Goal: Complete application form

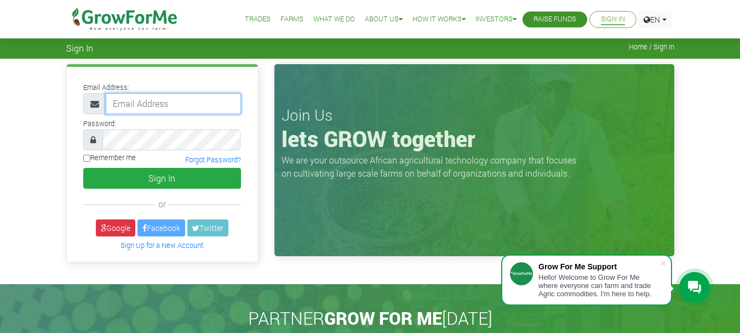
click at [155, 103] on input "email" at bounding box center [173, 103] width 135 height 21
type input "theophilusl905@gmail.com"
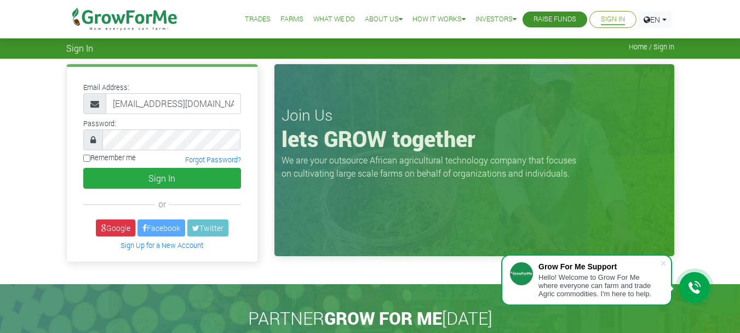
click at [91, 161] on label "Remember me" at bounding box center [109, 157] width 53 height 10
click at [90, 161] on input "Remember me" at bounding box center [86, 158] width 7 height 7
checkbox input "true"
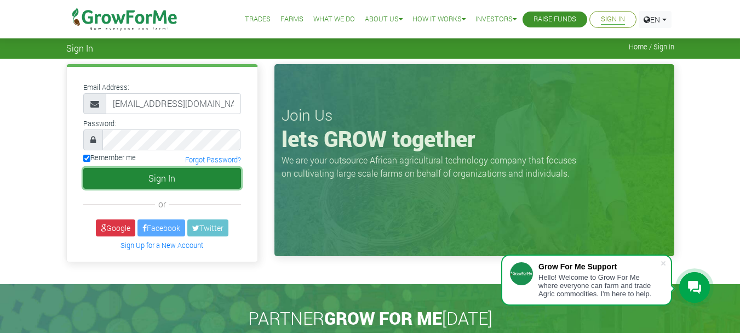
click at [143, 183] on button "Sign In" at bounding box center [162, 178] width 158 height 21
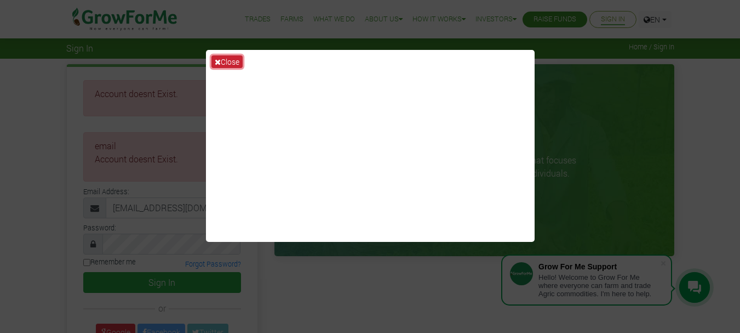
click at [224, 60] on button "Close" at bounding box center [227, 61] width 31 height 13
click at [224, 60] on div "× Account doesnt Exist. ×" at bounding box center [370, 223] width 740 height 329
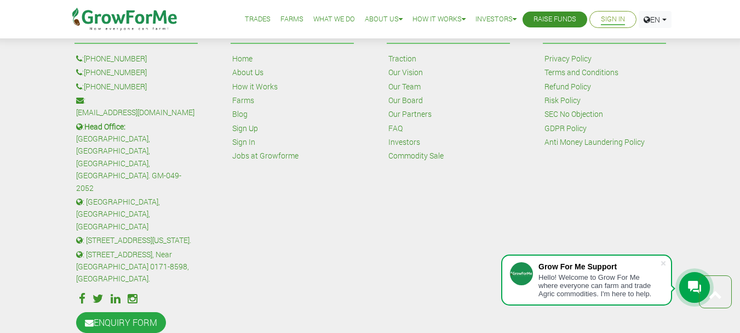
scroll to position [311, 0]
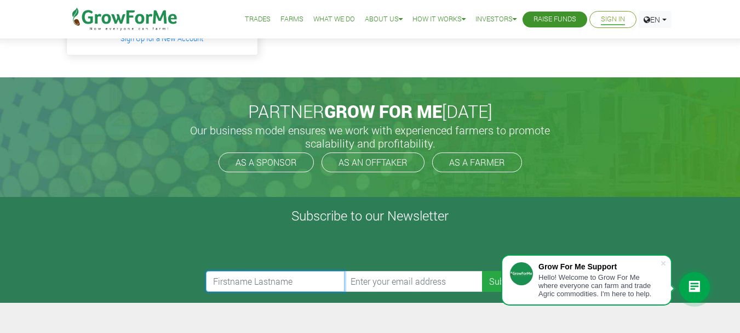
click at [292, 282] on input "text" at bounding box center [275, 281] width 139 height 21
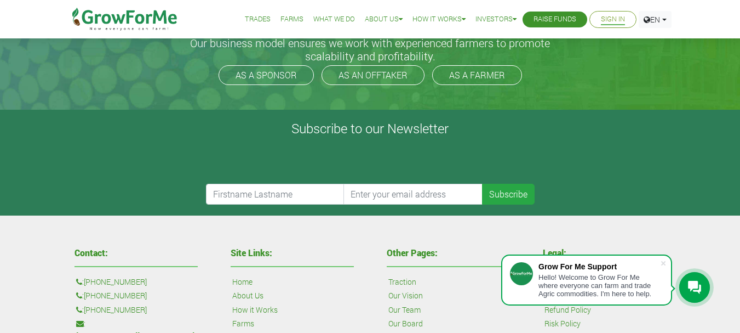
scroll to position [88, 0]
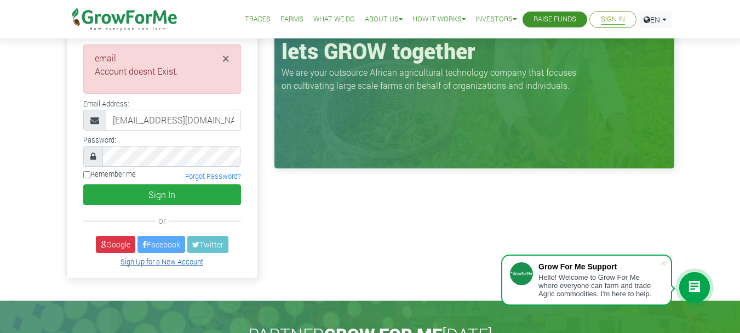
click at [184, 260] on link "Sign Up for a New Account" at bounding box center [162, 261] width 83 height 9
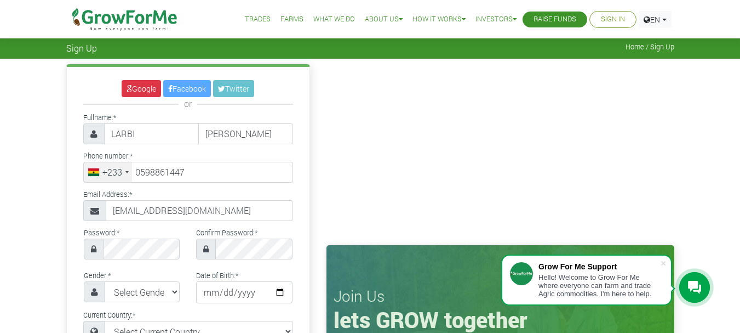
select select "Ghana"
type input "59 886 1447"
click at [160, 291] on select "Select Gender Female Male" at bounding box center [143, 291] width 76 height 21
select select "Male"
click at [105, 281] on select "Select Gender Female Male" at bounding box center [143, 291] width 76 height 21
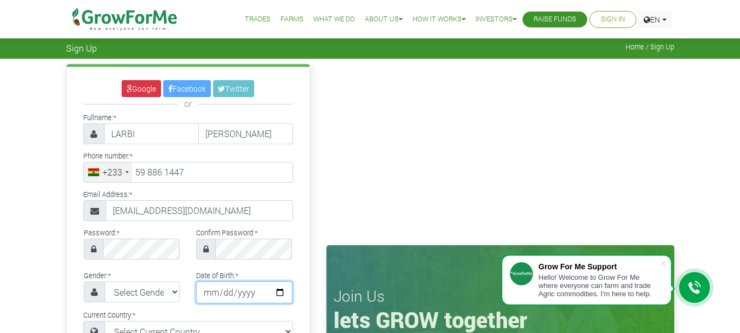
click at [260, 292] on input "date" at bounding box center [244, 292] width 96 height 22
click at [273, 290] on input "date" at bounding box center [244, 292] width 96 height 22
click at [276, 292] on input "2001-04-06" at bounding box center [244, 292] width 96 height 22
type input "2001-04-29"
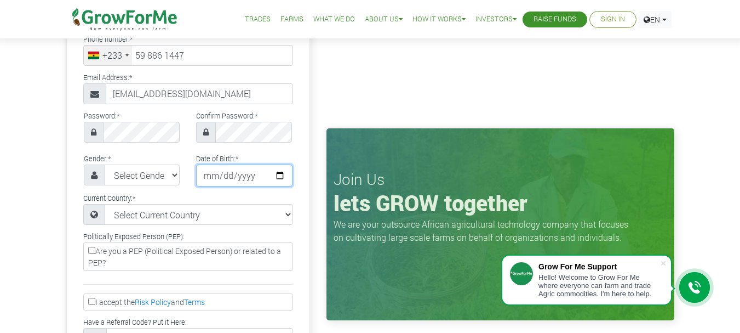
scroll to position [132, 0]
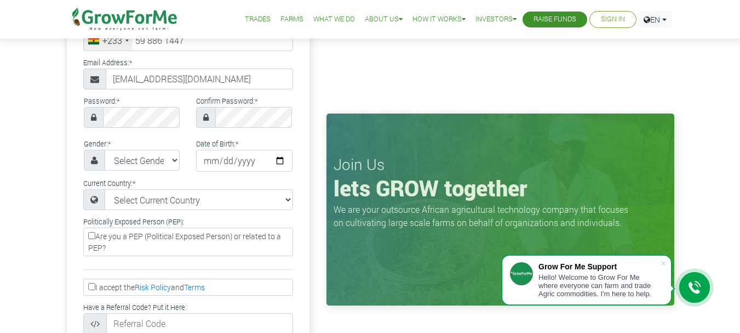
click at [96, 236] on label "Are you a PEP (Political Exposed Person) or related to a PEP?" at bounding box center [188, 241] width 210 height 28
click at [95, 236] on input "Are you a PEP (Political Exposed Person) or related to a PEP?" at bounding box center [91, 235] width 7 height 7
click at [96, 236] on label "Are you a PEP (Political Exposed Person) or related to a PEP?" at bounding box center [188, 241] width 210 height 28
click at [95, 236] on input "Are you a PEP (Political Exposed Person) or related to a PEP?" at bounding box center [91, 235] width 7 height 7
click at [96, 236] on label "Are you a PEP (Political Exposed Person) or related to a PEP?" at bounding box center [188, 241] width 210 height 28
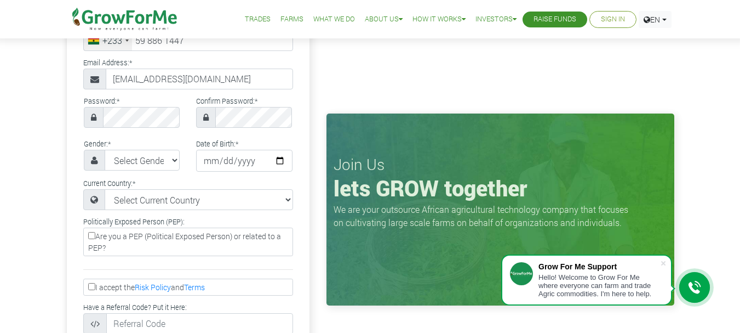
click at [95, 236] on input "Are you a PEP (Political Exposed Person) or related to a PEP?" at bounding box center [91, 235] width 7 height 7
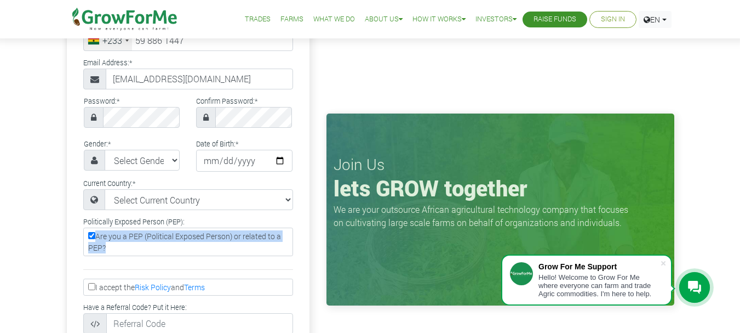
click at [144, 247] on label "Are you a PEP (Political Exposed Person) or related to a PEP?" at bounding box center [188, 241] width 210 height 28
click at [95, 239] on input "Are you a PEP (Political Exposed Person) or related to a PEP?" at bounding box center [91, 235] width 7 height 7
checkbox input "false"
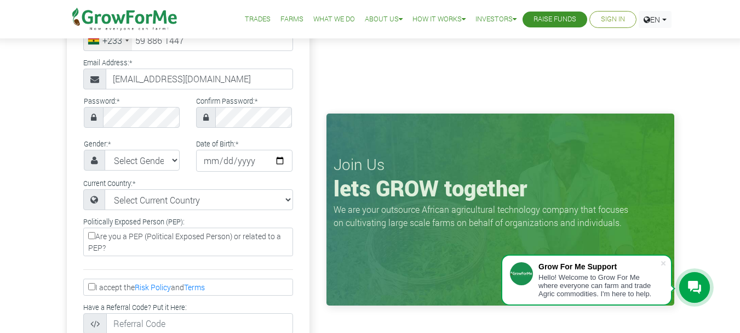
click at [89, 284] on input "I accept the Risk Policy and Terms" at bounding box center [91, 286] width 7 height 7
click at [663, 262] on span at bounding box center [663, 263] width 11 height 11
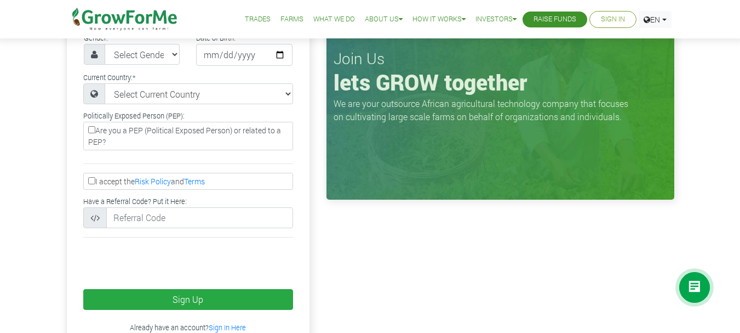
scroll to position [263, 0]
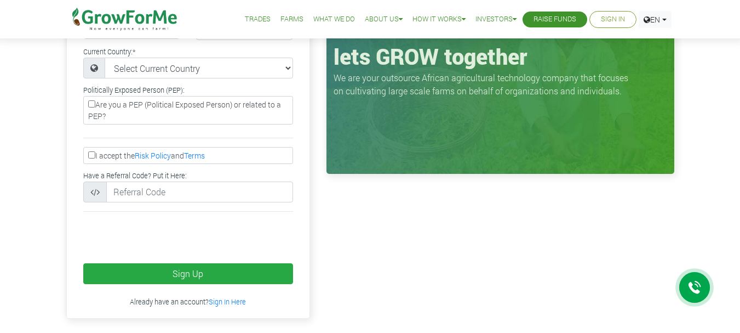
click at [93, 154] on input "I accept the Risk Policy and Terms" at bounding box center [91, 154] width 7 height 7
click at [92, 156] on input "I accept the Risk Policy and Terms" at bounding box center [91, 154] width 7 height 7
checkbox input "true"
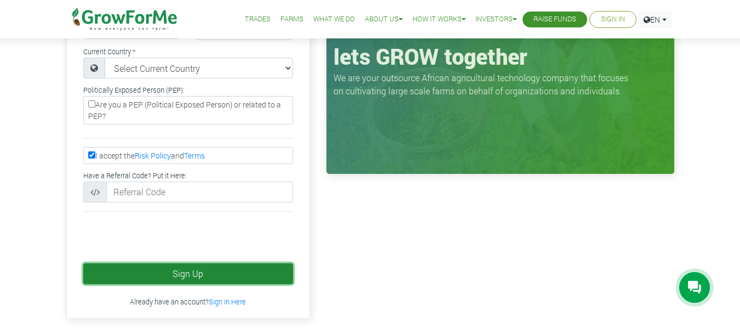
click at [168, 275] on button "Sign Up" at bounding box center [188, 273] width 210 height 21
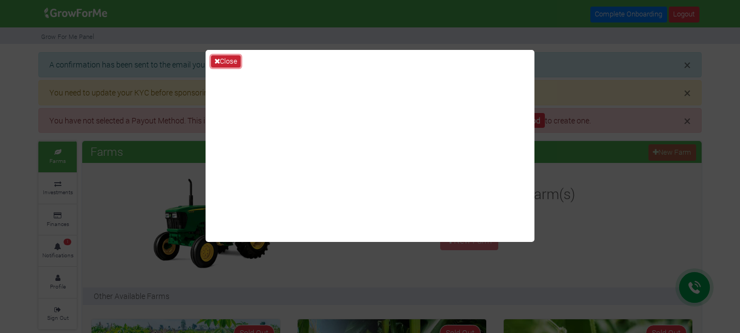
click at [233, 58] on button "Close" at bounding box center [226, 61] width 30 height 12
click at [233, 58] on div "× A confirmation has been sent to the email you provided. Kindly check your ema…" at bounding box center [369, 64] width 663 height 25
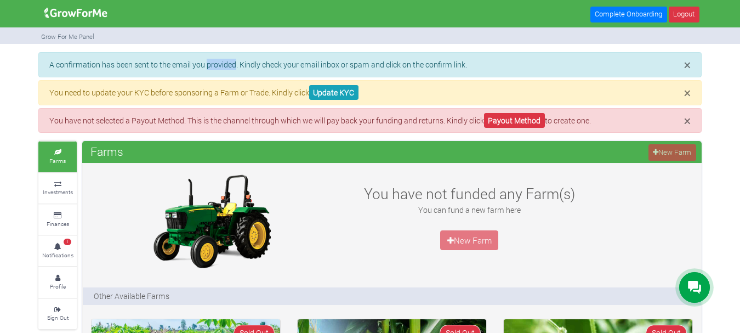
scroll to position [614, 0]
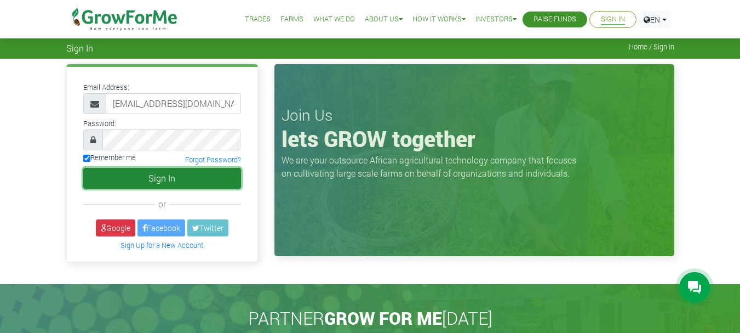
click at [161, 180] on button "Sign In" at bounding box center [162, 178] width 158 height 21
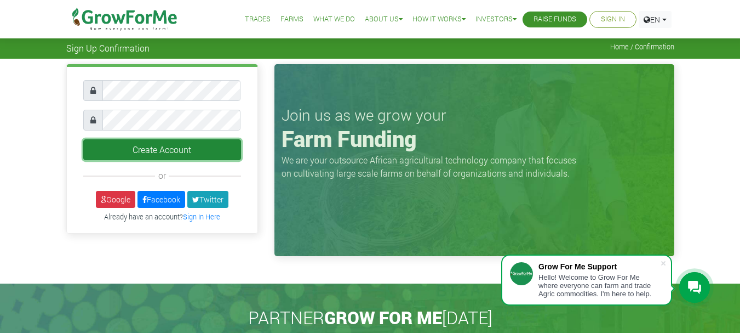
click at [173, 146] on button "Create Account" at bounding box center [162, 149] width 158 height 21
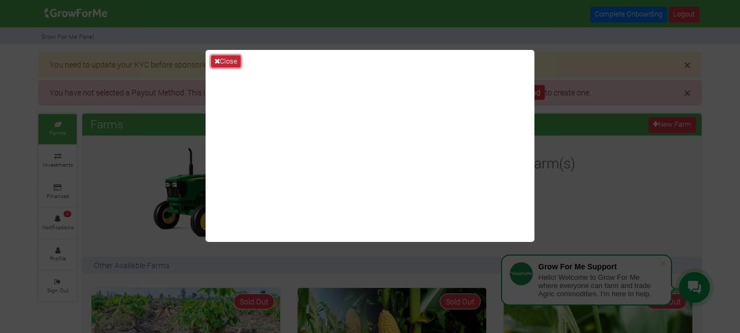
click at [226, 60] on button "Close" at bounding box center [226, 61] width 30 height 12
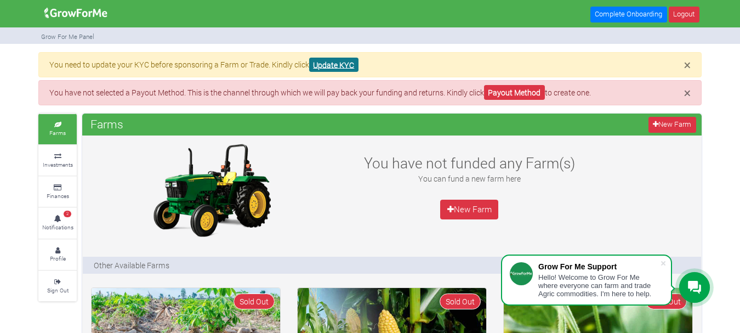
click at [323, 65] on link "Update KYC" at bounding box center [333, 65] width 49 height 15
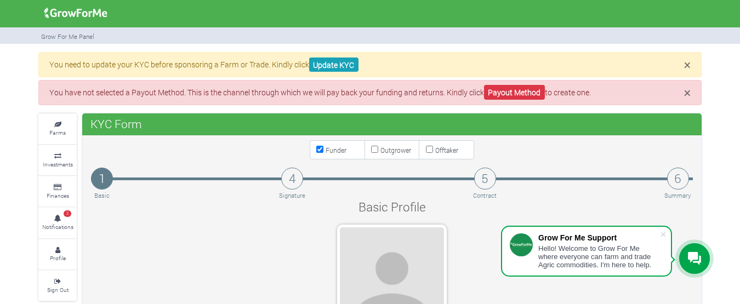
scroll to position [311, 0]
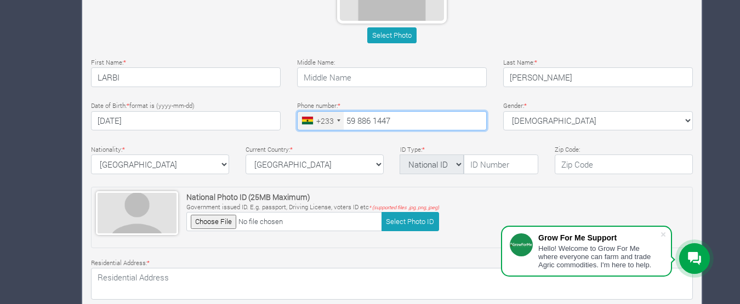
click at [398, 122] on input "59 886 1447" at bounding box center [392, 121] width 190 height 20
type input "53 785 9705"
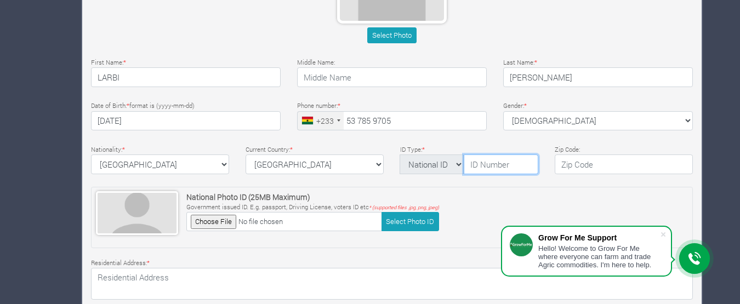
click at [486, 166] on input "text" at bounding box center [501, 165] width 75 height 20
click at [663, 236] on span at bounding box center [663, 234] width 11 height 11
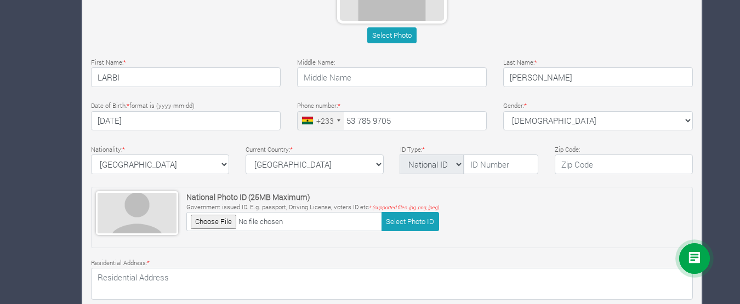
scroll to position [425, 0]
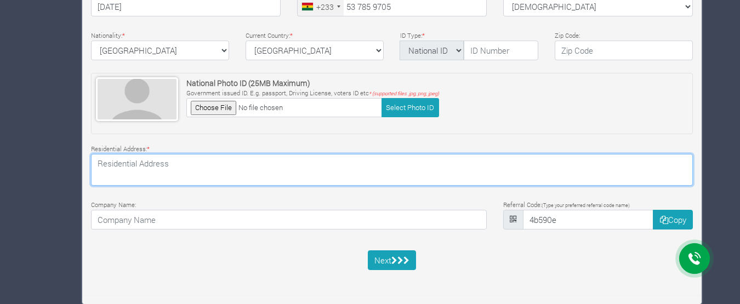
click at [189, 176] on textarea at bounding box center [392, 170] width 602 height 32
click at [188, 176] on textarea at bounding box center [392, 170] width 602 height 32
type textarea "Adabraka GA 075 2183"
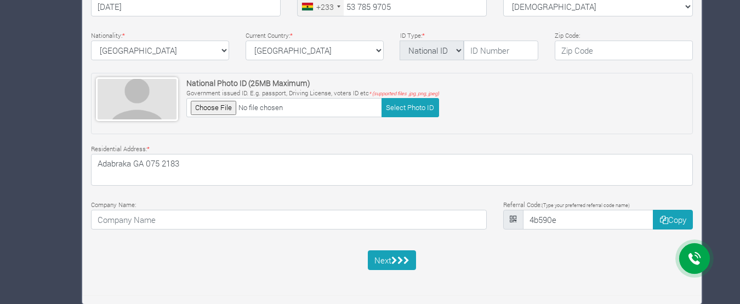
type input "Kwesi"
select select "[GEOGRAPHIC_DATA]"
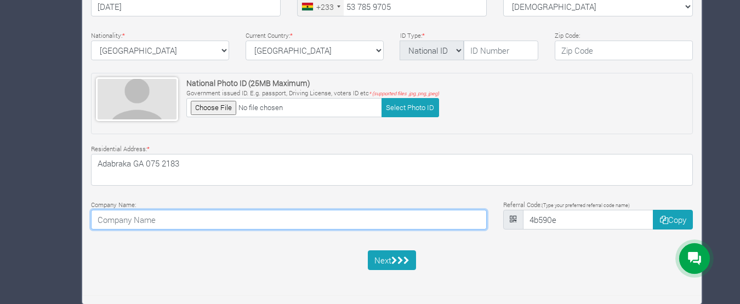
click at [182, 223] on input at bounding box center [289, 220] width 396 height 20
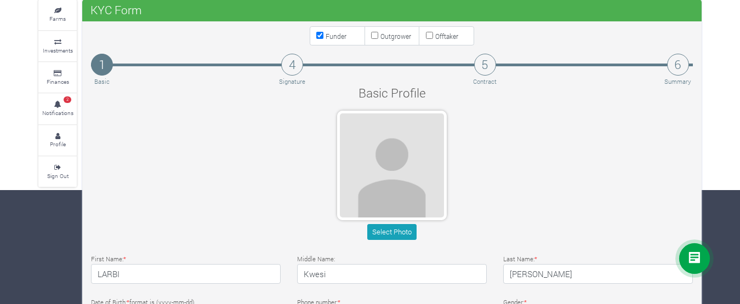
type input "LARBI FARMS"
click at [387, 232] on button "Select Photo" at bounding box center [391, 232] width 49 height 16
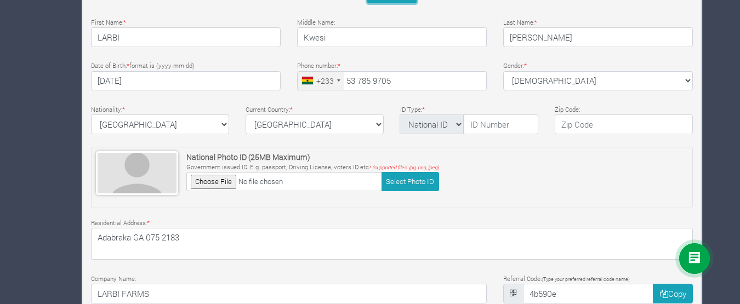
scroll to position [425, 0]
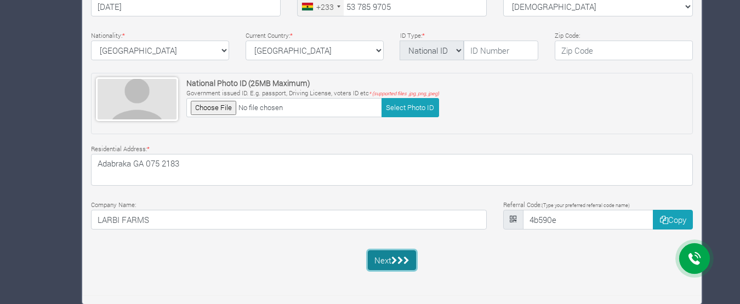
click at [394, 264] on icon "submit" at bounding box center [394, 260] width 6 height 8
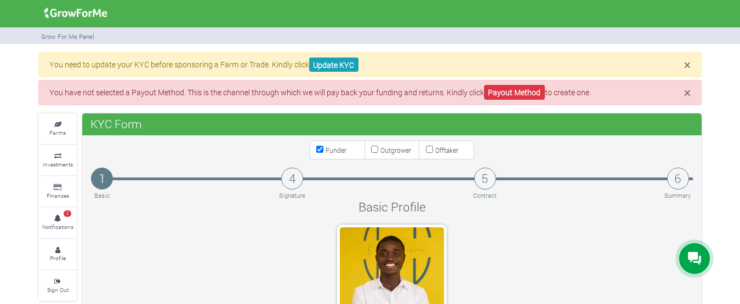
scroll to position [311, 0]
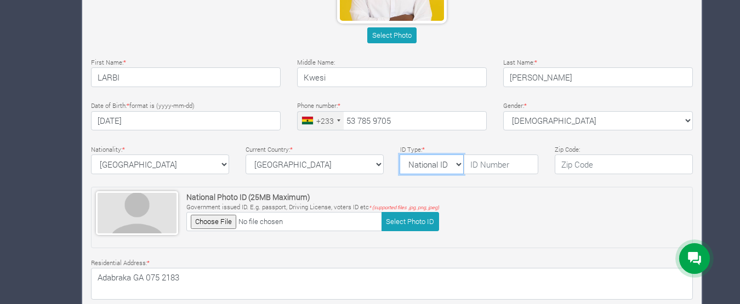
click at [456, 166] on select "National ID [GEOGRAPHIC_DATA] ID Passport Drivers" at bounding box center [432, 165] width 64 height 20
select select "Ghana ID"
click at [400, 155] on select "National ID [GEOGRAPHIC_DATA] ID Passport Drivers" at bounding box center [432, 165] width 64 height 20
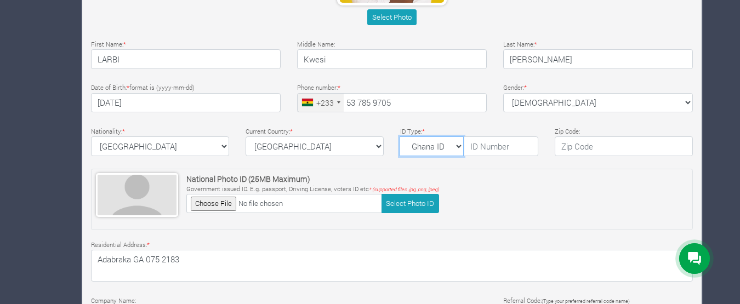
scroll to position [343, 0]
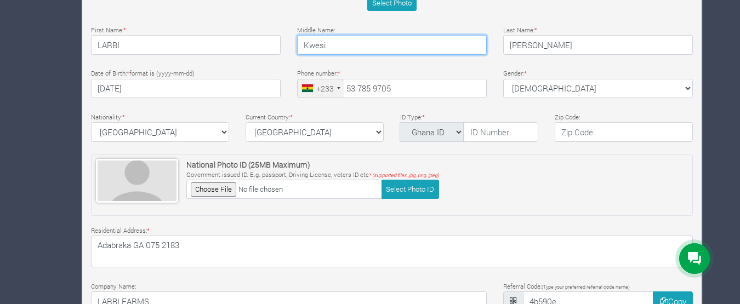
click at [413, 49] on input "Kwesi" at bounding box center [392, 45] width 190 height 20
type input "K"
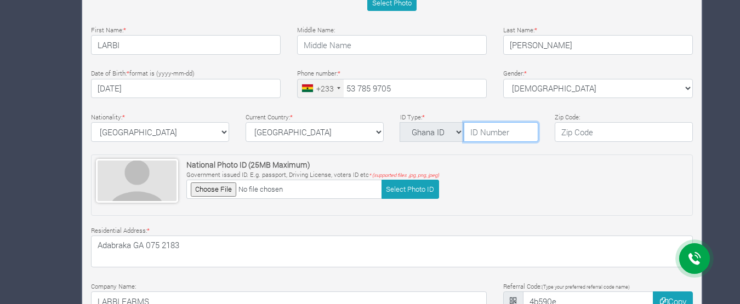
click at [481, 132] on input "text" at bounding box center [501, 132] width 75 height 20
type input "GHA-718706619-5"
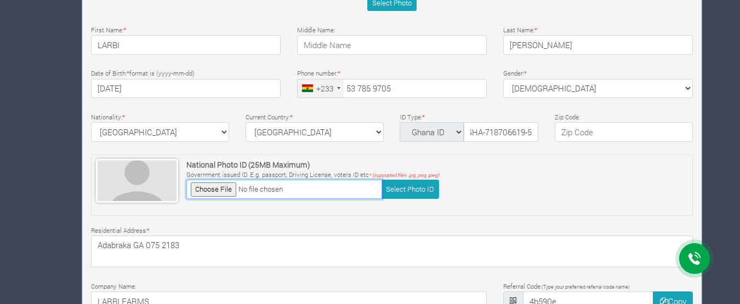
click at [224, 195] on input "file" at bounding box center [284, 189] width 196 height 19
type input "C:\fakepath\GH CARD FRONT.jpg"
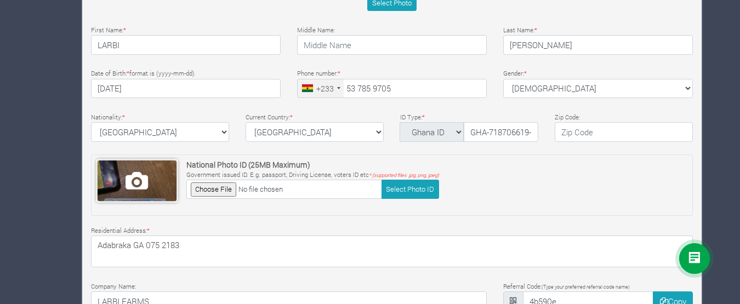
click at [142, 189] on span at bounding box center [137, 181] width 79 height 41
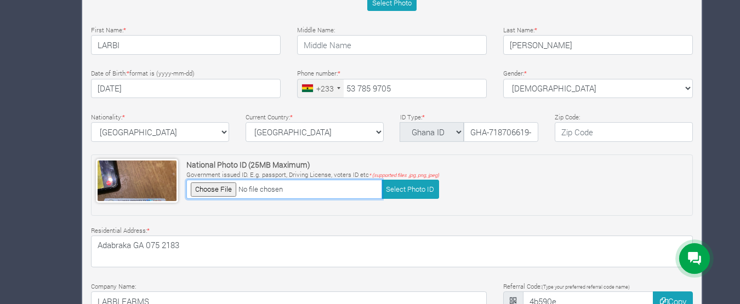
click at [227, 193] on input "file" at bounding box center [284, 189] width 196 height 19
type input "C:\fakepath\NEW.jpg"
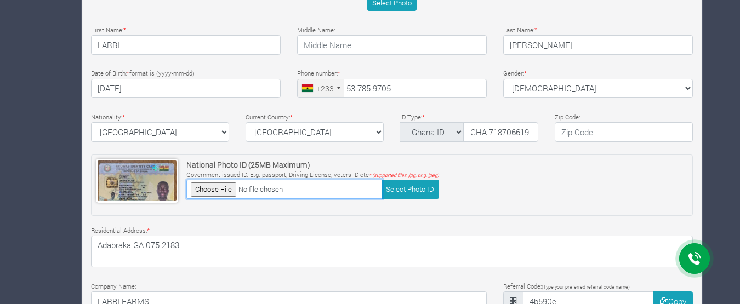
scroll to position [425, 0]
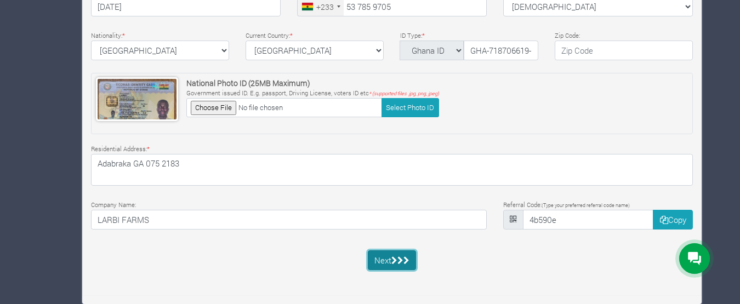
click at [382, 261] on button "Next" at bounding box center [392, 260] width 49 height 20
click at [398, 258] on icon "submit" at bounding box center [400, 260] width 6 height 8
click at [398, 258] on div "Next" at bounding box center [392, 260] width 49 height 20
